Goal: Transaction & Acquisition: Obtain resource

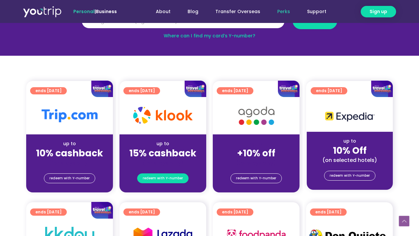
click at [166, 175] on span "redeem with Y-number" at bounding box center [163, 177] width 40 height 9
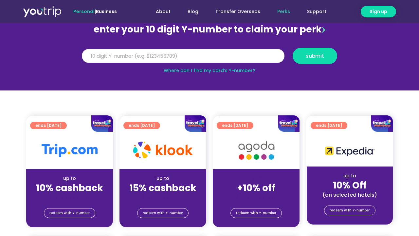
click at [202, 50] on input "Y Number" at bounding box center [183, 56] width 203 height 14
type input "8149970118"
click at [315, 56] on button "submit" at bounding box center [315, 56] width 45 height 16
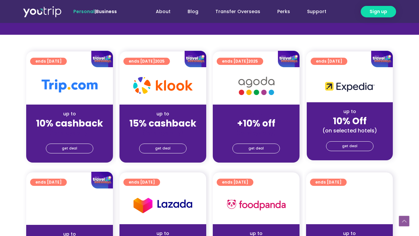
scroll to position [152, 0]
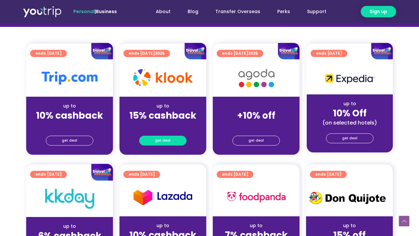
click at [173, 141] on link "get deal" at bounding box center [162, 141] width 47 height 10
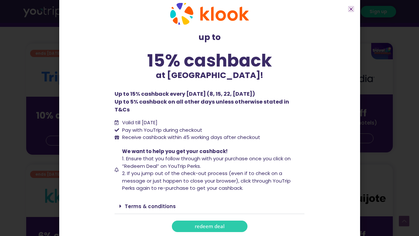
scroll to position [9, 0]
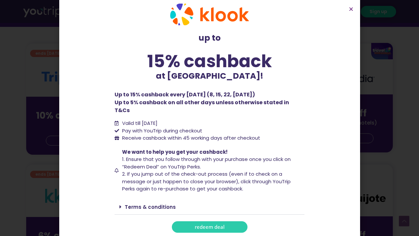
click at [154, 203] on link "Terms & conditions" at bounding box center [150, 206] width 51 height 7
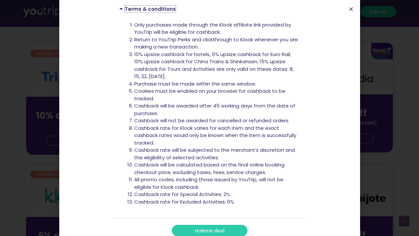
scroll to position [207, 0]
click at [202, 225] on link "redeem deal" at bounding box center [210, 230] width 76 height 11
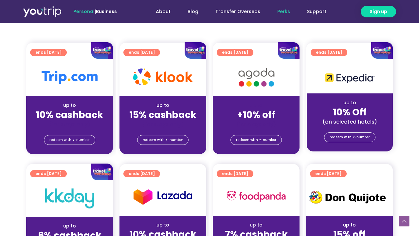
scroll to position [149, 0]
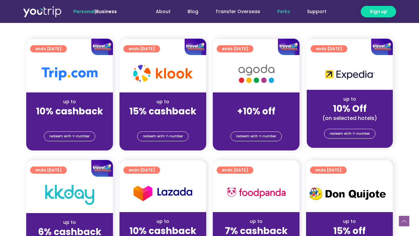
click at [179, 117] on strong "15% cashback" at bounding box center [162, 111] width 67 height 13
